Goal: Complete application form

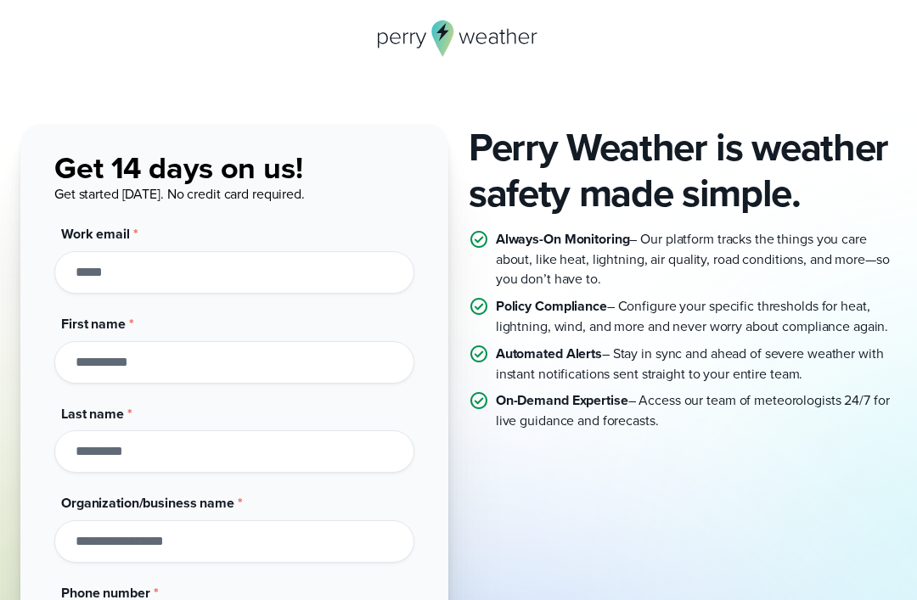
click at [367, 363] on input "First name *" at bounding box center [234, 362] width 360 height 42
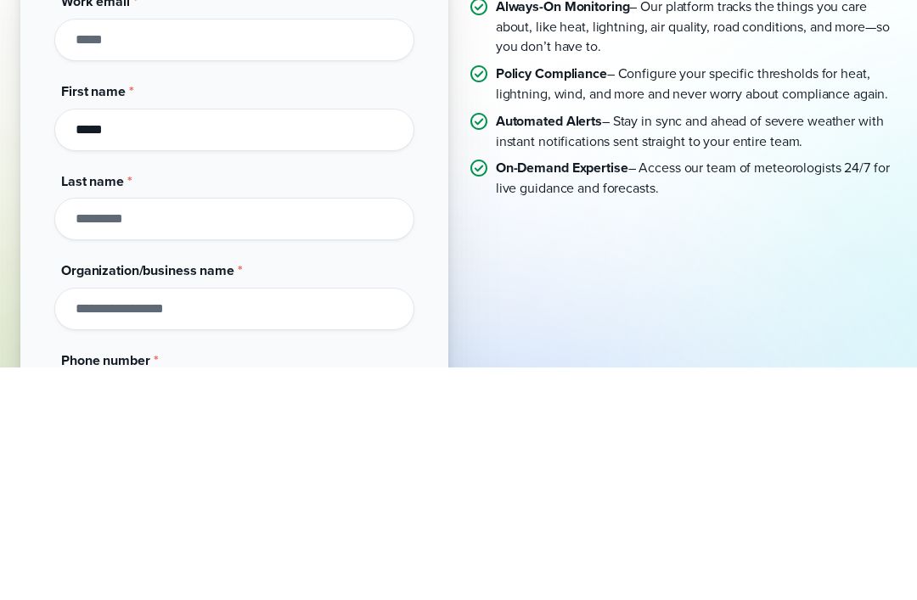
type input "*****"
click at [95, 431] on input "Last name *" at bounding box center [234, 452] width 360 height 42
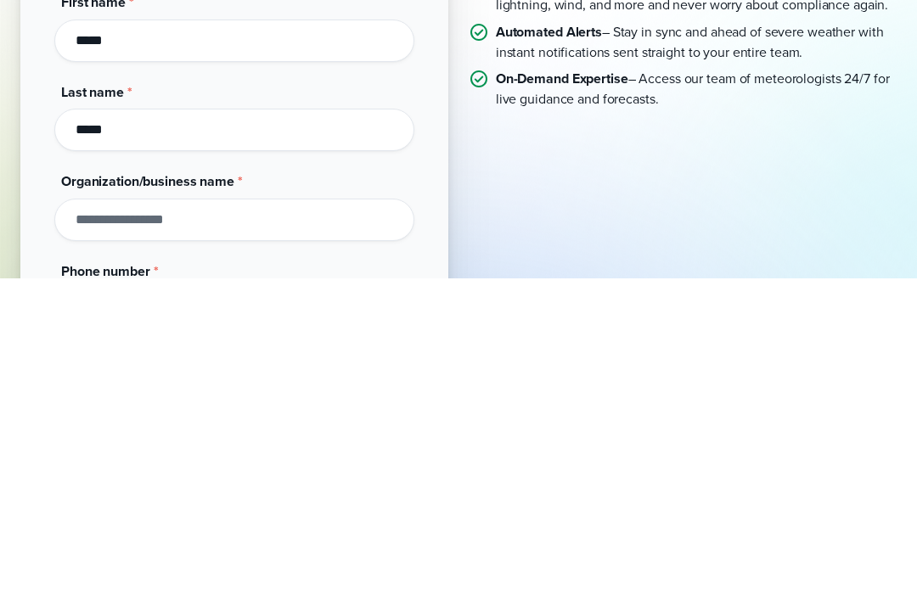
type input "*****"
click at [78, 521] on input "Organization/business name *" at bounding box center [234, 542] width 360 height 42
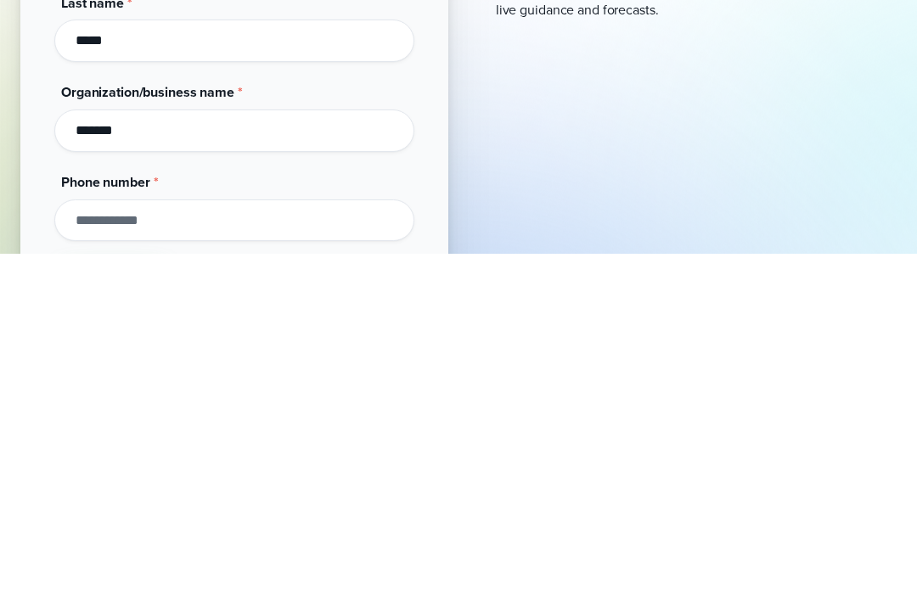
type input "*******"
click at [78, 546] on input "Phone number *" at bounding box center [234, 567] width 360 height 42
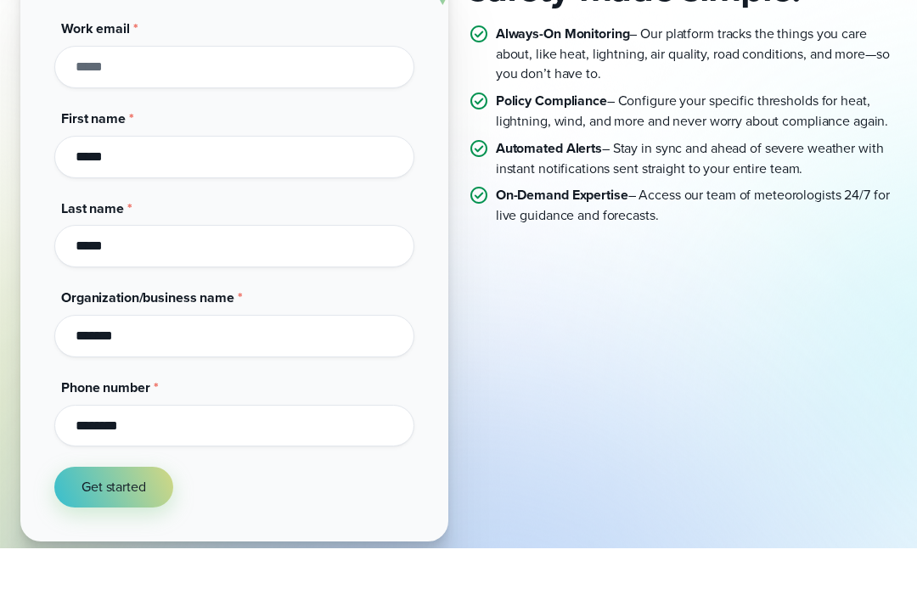
scroll to position [0, 0]
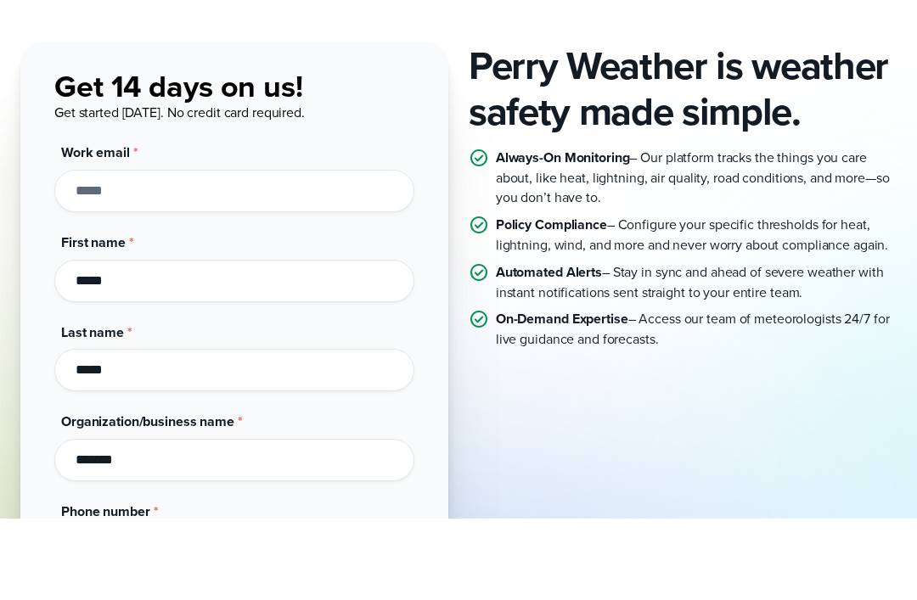
type input "********"
click at [335, 251] on input "Work email *" at bounding box center [234, 272] width 360 height 42
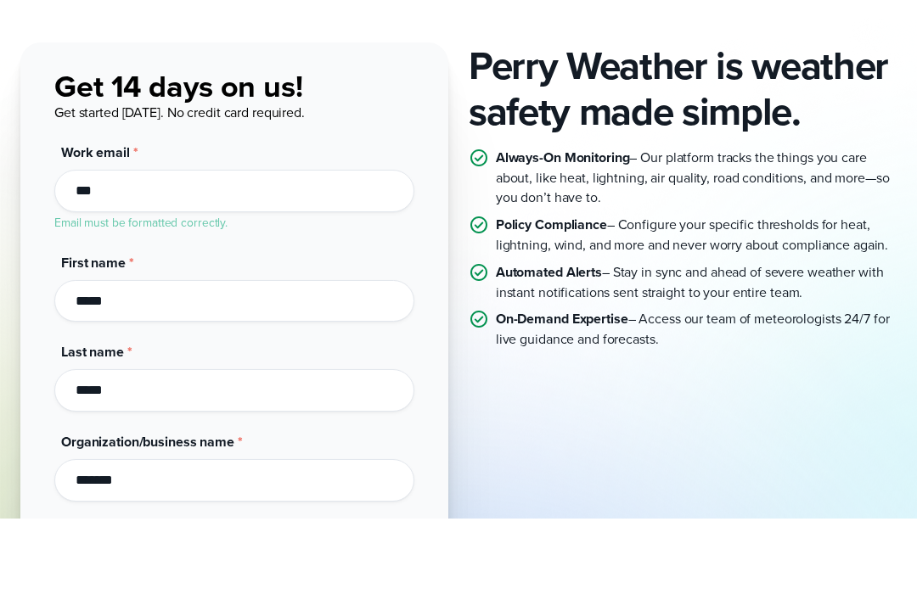
type input "***"
click at [390, 335] on div "First name * *****" at bounding box center [234, 370] width 360 height 70
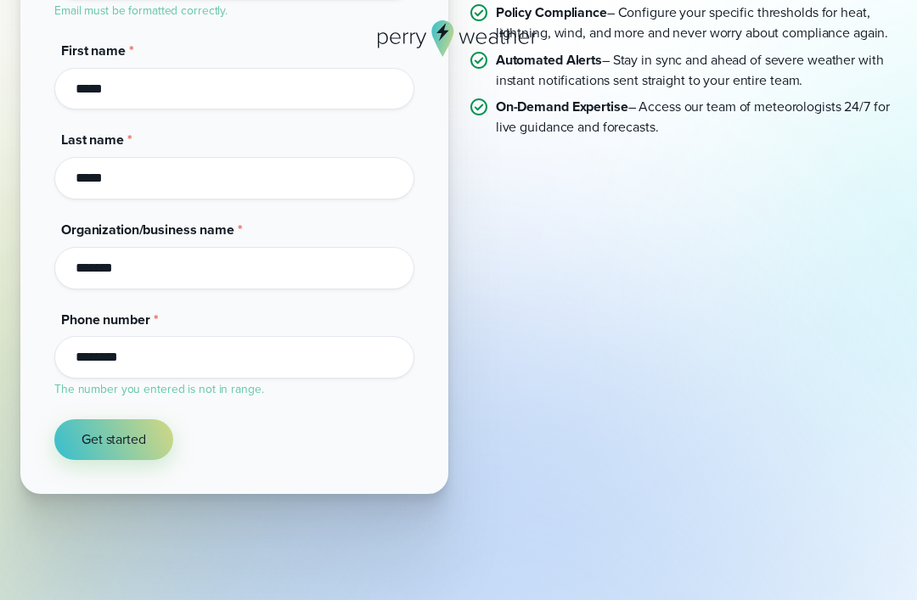
scroll to position [307, 0]
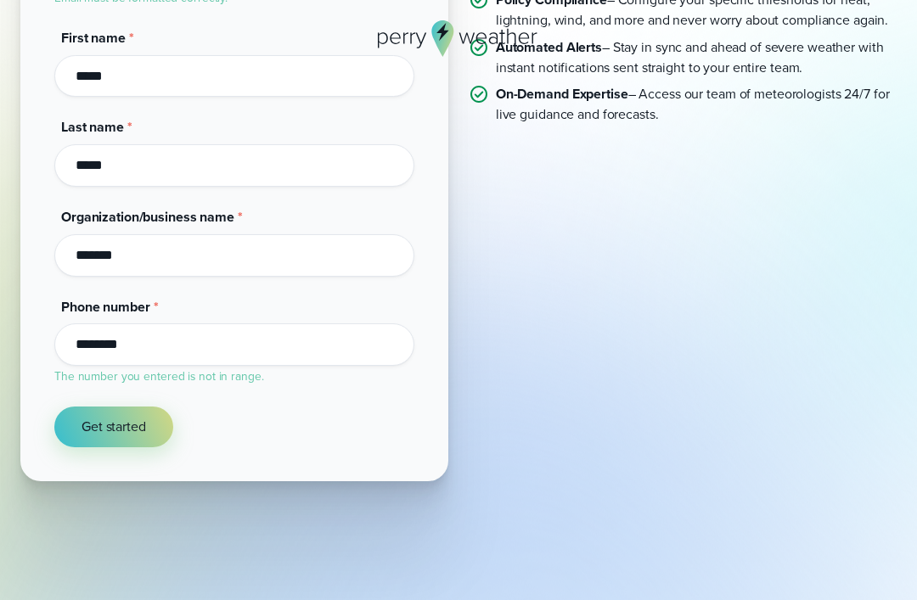
click at [99, 435] on button "Get started" at bounding box center [113, 427] width 119 height 41
click at [91, 428] on span "Get started" at bounding box center [114, 427] width 65 height 20
click at [77, 417] on button "Get started" at bounding box center [113, 427] width 119 height 41
click at [77, 421] on button "Get started" at bounding box center [113, 427] width 119 height 41
click at [103, 439] on button "Get started" at bounding box center [113, 427] width 119 height 41
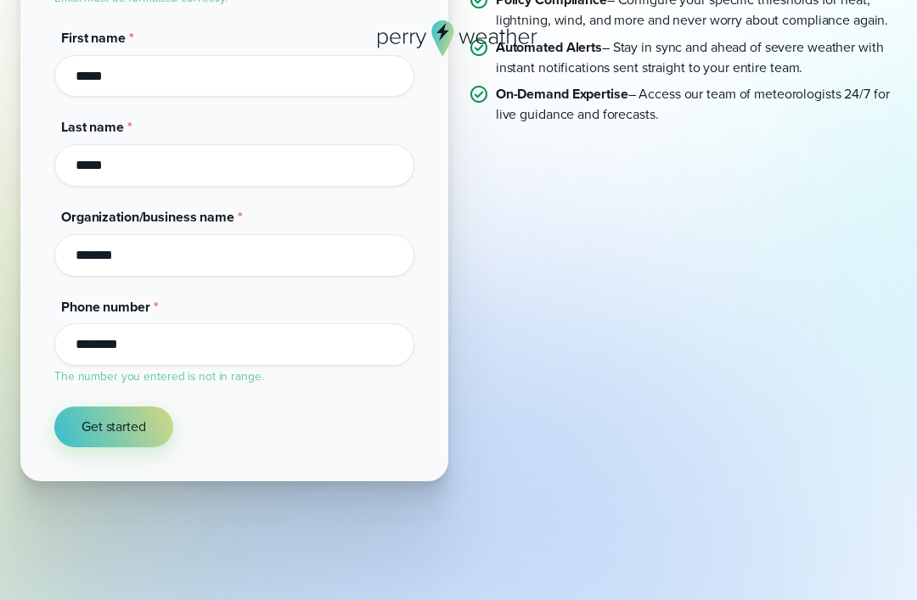
click at [126, 423] on span "Get started" at bounding box center [114, 427] width 65 height 20
click at [117, 436] on button "Get started" at bounding box center [113, 427] width 119 height 41
click at [116, 436] on button "Get started" at bounding box center [113, 427] width 119 height 41
click at [101, 426] on span "Get started" at bounding box center [114, 427] width 65 height 20
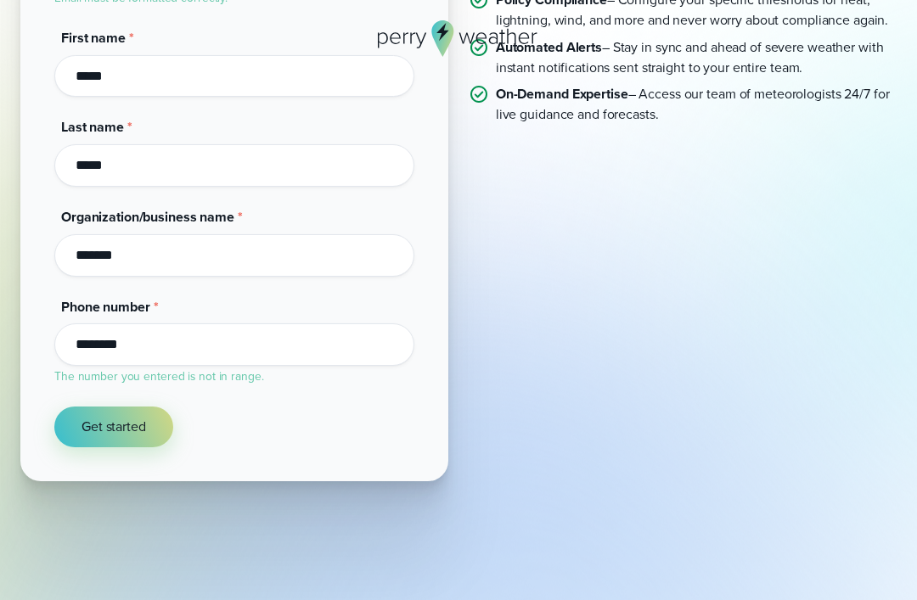
click at [82, 429] on span "Get started" at bounding box center [114, 427] width 65 height 20
click at [78, 424] on button "Get started" at bounding box center [113, 427] width 119 height 41
click at [104, 430] on span "Get started" at bounding box center [114, 427] width 65 height 20
click at [119, 438] on button "Get started" at bounding box center [113, 427] width 119 height 41
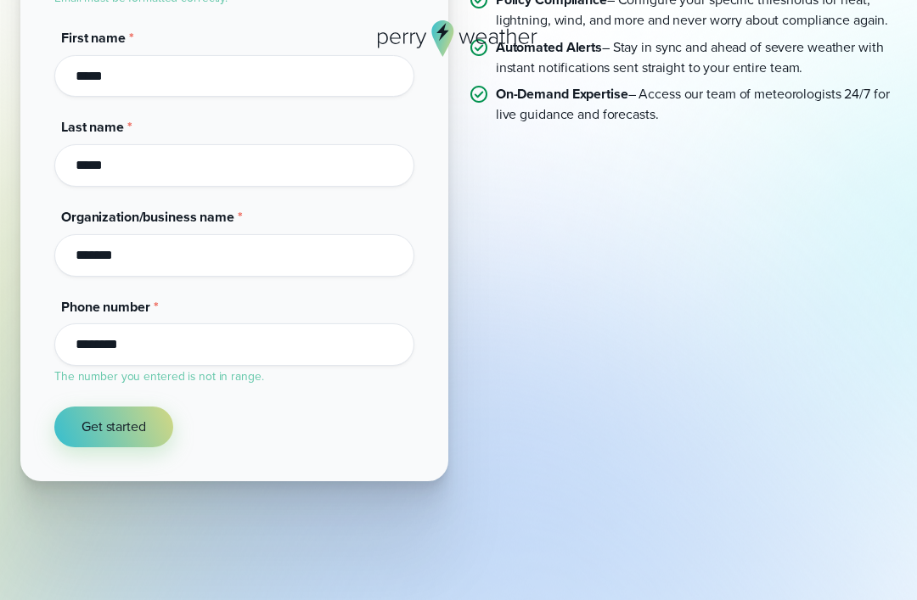
click at [150, 424] on button "Get started" at bounding box center [113, 427] width 119 height 41
click at [148, 423] on button "Get started" at bounding box center [113, 427] width 119 height 41
click at [147, 422] on button "Get started" at bounding box center [113, 427] width 119 height 41
click at [143, 426] on span "Get started" at bounding box center [114, 427] width 65 height 20
click at [142, 425] on span "Get started" at bounding box center [114, 427] width 65 height 20
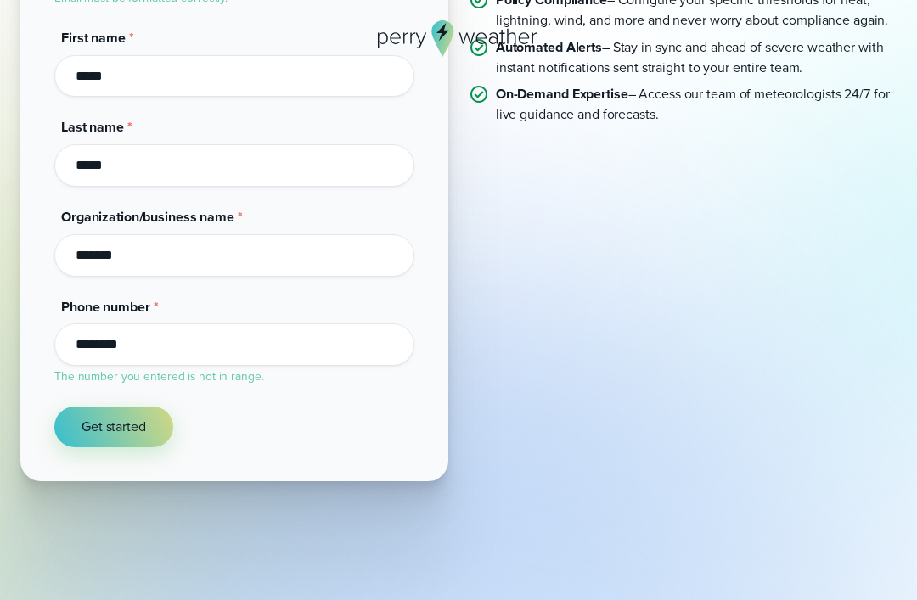
click at [143, 435] on button "Get started" at bounding box center [113, 427] width 119 height 41
click at [143, 434] on button "Get started" at bounding box center [113, 427] width 119 height 41
click at [149, 431] on button "Get started" at bounding box center [113, 427] width 119 height 41
click at [160, 419] on button "Get started" at bounding box center [113, 427] width 119 height 41
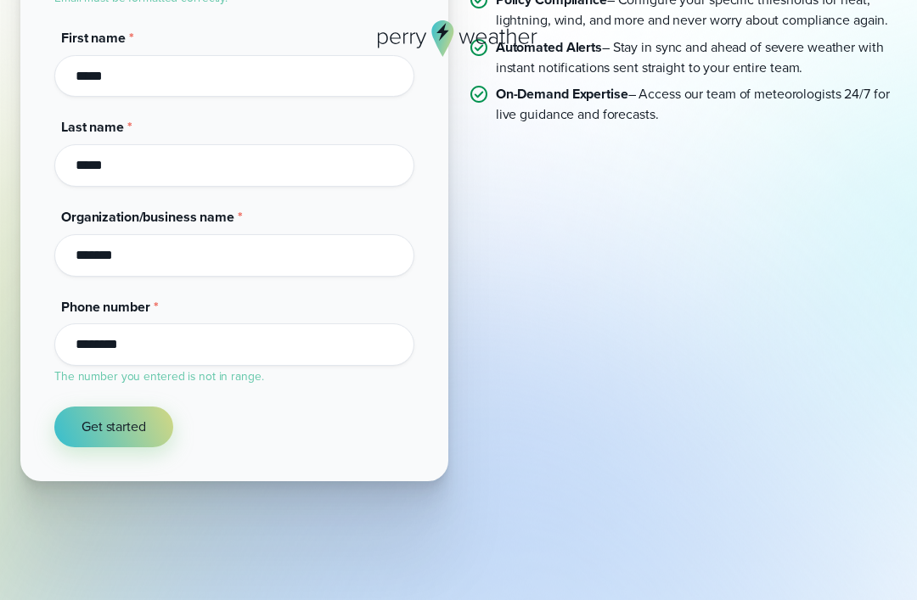
click at [160, 419] on button "Get started" at bounding box center [113, 427] width 119 height 41
click at [155, 427] on button "Get started" at bounding box center [113, 427] width 119 height 41
click at [154, 427] on button "Get started" at bounding box center [113, 427] width 119 height 41
click at [149, 430] on button "Get started" at bounding box center [113, 427] width 119 height 41
click at [149, 429] on button "Get started" at bounding box center [113, 427] width 119 height 41
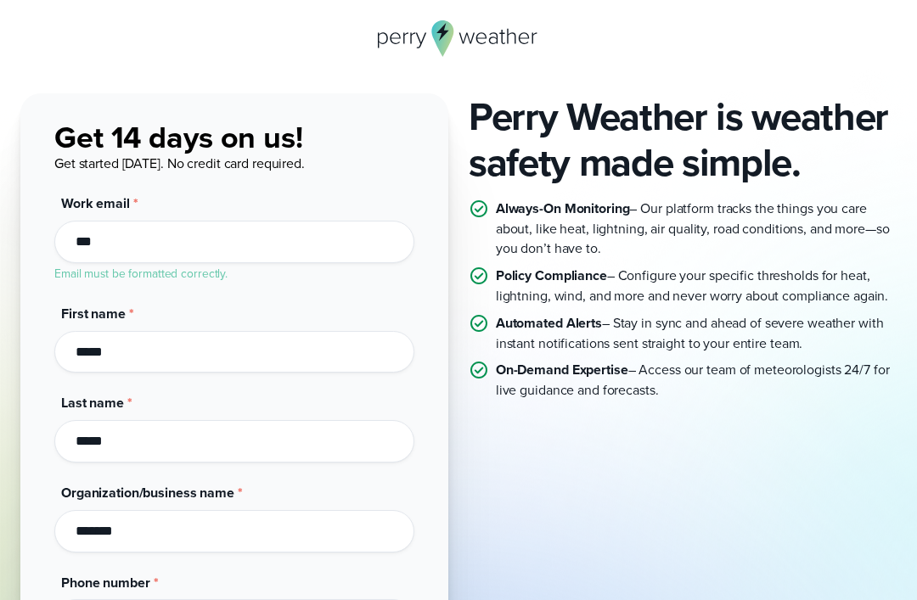
scroll to position [0, 0]
